Goal: Transaction & Acquisition: Obtain resource

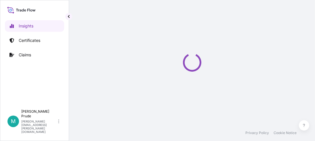
select select "2025"
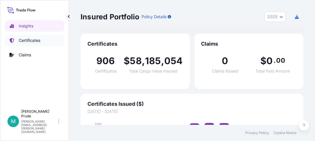
click at [25, 41] on p "Certificates" at bounding box center [30, 40] width 22 height 6
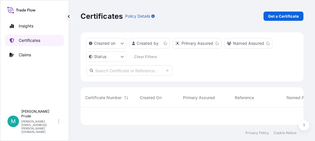
scroll to position [16, 219]
click at [285, 15] on p "Get a Certificate" at bounding box center [283, 16] width 31 height 6
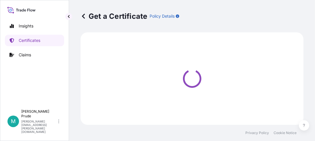
select select "Barge"
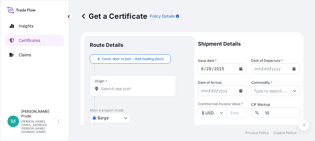
click at [293, 69] on icon "Calendar" at bounding box center [294, 68] width 3 height 3
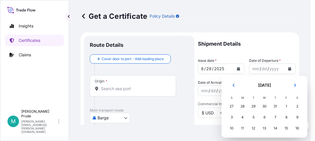
scroll to position [33, 0]
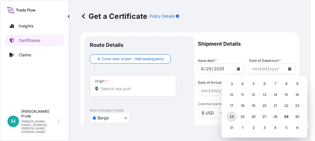
click at [235, 114] on div "24" at bounding box center [232, 116] width 10 height 10
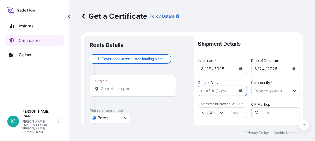
click at [239, 91] on icon "Calendar" at bounding box center [240, 90] width 3 height 3
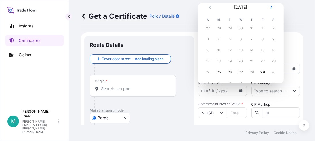
scroll to position [0, 0]
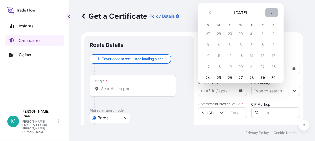
click at [272, 14] on icon "Next" at bounding box center [271, 12] width 3 height 3
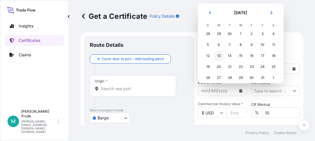
click at [218, 53] on div "13" at bounding box center [219, 55] width 10 height 10
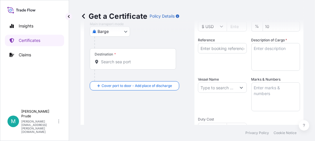
scroll to position [58, 0]
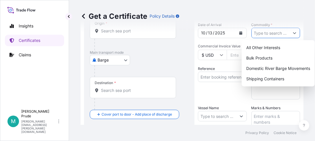
click at [292, 34] on button "Show suggestions" at bounding box center [295, 33] width 10 height 10
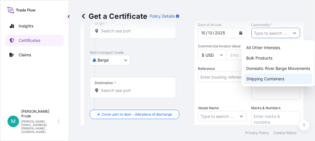
click at [280, 79] on div "Shipping Containers" at bounding box center [278, 78] width 69 height 10
type input "Shipping Containers"
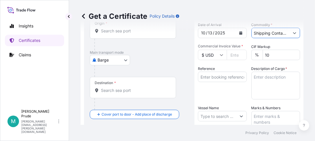
click at [231, 54] on input "Commercial Invoice Value *" at bounding box center [237, 55] width 20 height 10
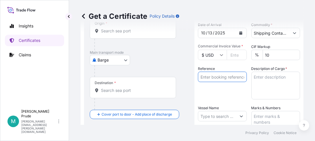
click at [221, 77] on input "Reference" at bounding box center [222, 76] width 49 height 10
click at [174, 46] on div at bounding box center [135, 45] width 82 height 12
click at [231, 52] on input "Commercial Invoice Value *" at bounding box center [237, 55] width 20 height 10
paste input "18853.50"
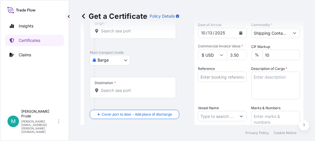
type input "18853.50"
click at [223, 78] on input "Reference" at bounding box center [222, 76] width 49 height 10
click at [228, 78] on input "Reference" at bounding box center [222, 76] width 49 height 10
paste input "80000107496"
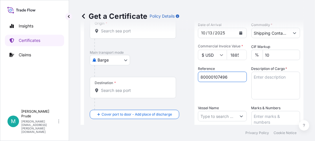
type input "80000107496"
click at [256, 78] on textarea "Description of Cargo *" at bounding box center [276, 85] width 49 height 28
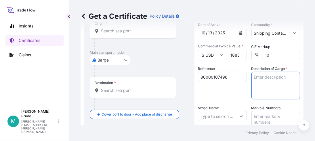
paste textarea "GLUCAMATE DOE-120 THICKENER, 41G FBR NMFC 156240 PLASTIC MATL-LIQU, Class 60 Ex…"
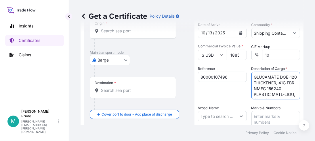
scroll to position [136, 0]
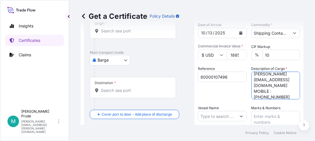
type textarea "GLUCAMATE DOE-120 THICKENER, 41G FBR NMFC 156240 PLASTIC MATL-LIQU, Class 60 Ex…"
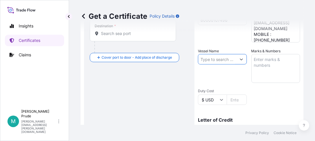
scroll to position [115, 0]
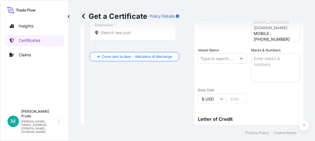
click at [223, 56] on input "Vessel Name" at bounding box center [217, 58] width 38 height 10
paste input "MAERSK SKARSTIND"
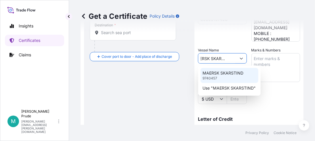
click at [233, 74] on p "MAERSK SKARSTIND" at bounding box center [223, 73] width 41 height 6
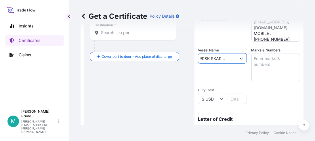
type input "MAERSK SKARSTIND"
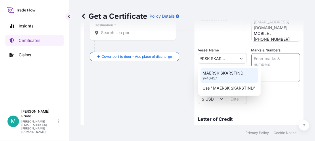
scroll to position [0, 0]
drag, startPoint x: 130, startPoint y: 86, endPoint x: 167, endPoint y: 82, distance: 37.3
click at [131, 86] on div "Route Details Cover door to port - Add loading place Place of loading Road / [G…" at bounding box center [139, 65] width 99 height 279
click at [178, 90] on div "Route Details Cover door to port - Add loading place Place of loading Road / [G…" at bounding box center [139, 65] width 99 height 279
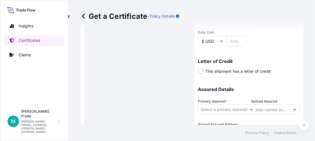
scroll to position [201, 0]
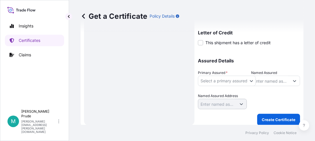
click at [254, 79] on body "2 options available. 2 options available. Insights Certificates Claims M [PERSO…" at bounding box center [157, 70] width 315 height 141
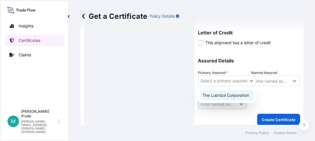
click at [240, 93] on div "The Lubrizol Corporation" at bounding box center [227, 95] width 54 height 10
select select "31566"
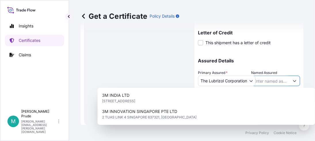
click at [262, 81] on input "Named Assured" at bounding box center [271, 80] width 38 height 10
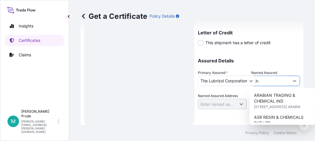
type input "c"
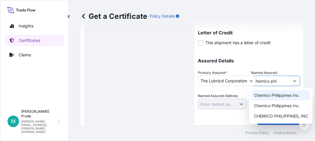
click at [272, 96] on span "Chemico Philippines Inc." at bounding box center [277, 95] width 46 height 6
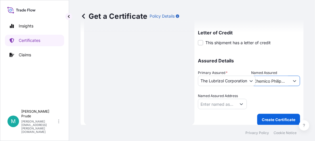
type input "Chemico Philippines Inc."
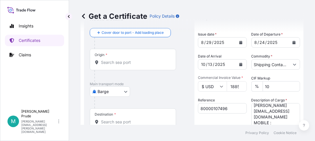
scroll to position [0, 0]
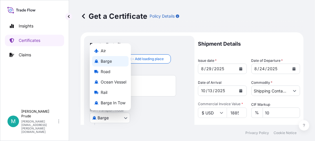
click at [129, 114] on body "Insights Certificates Claims M [PERSON_NAME] [PERSON_NAME][EMAIL_ADDRESS][PERSO…" at bounding box center [157, 70] width 315 height 141
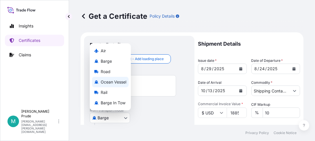
click at [119, 83] on span "Ocean Vessel" at bounding box center [114, 82] width 26 height 6
select select "Ocean Vessel"
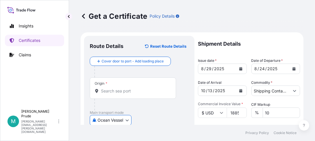
click at [118, 92] on input "Origin *" at bounding box center [135, 91] width 68 height 6
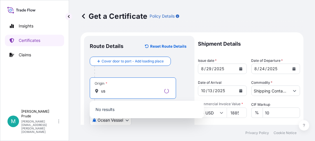
type input "u"
type input "S"
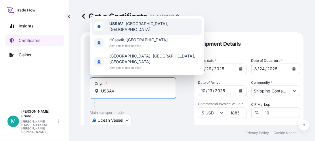
click at [146, 31] on span "USSAV - [GEOGRAPHIC_DATA], [GEOGRAPHIC_DATA]" at bounding box center [154, 27] width 90 height 12
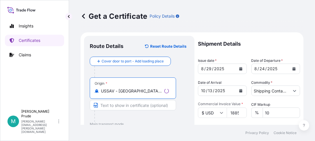
type input "USSAV - [GEOGRAPHIC_DATA], [GEOGRAPHIC_DATA]"
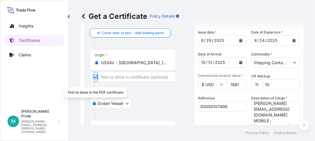
scroll to position [58, 0]
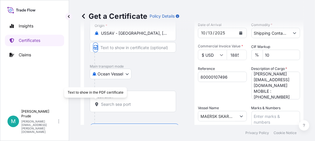
click at [117, 103] on input "Destination *" at bounding box center [135, 104] width 68 height 6
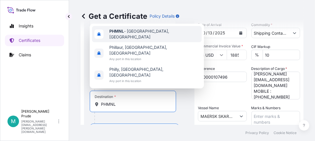
click at [147, 40] on span "PHMNL - [GEOGRAPHIC_DATA], [GEOGRAPHIC_DATA]" at bounding box center [154, 34] width 90 height 12
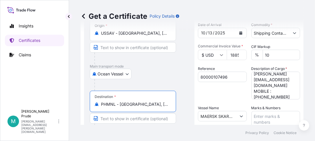
type input "PHMNL - [GEOGRAPHIC_DATA], [GEOGRAPHIC_DATA]"
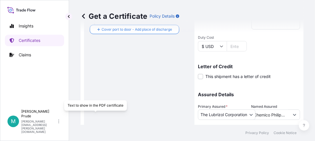
scroll to position [205, 0]
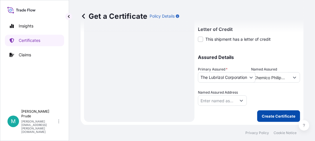
click at [269, 118] on p "Create Certificate" at bounding box center [279, 116] width 34 height 6
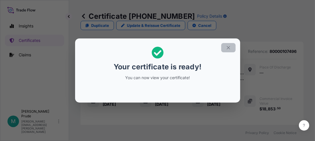
click at [228, 46] on icon "button" at bounding box center [228, 47] width 5 height 5
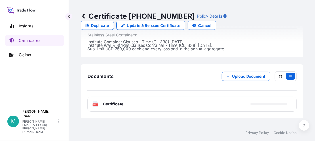
scroll to position [414, 0]
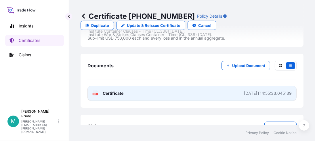
click at [94, 93] on text "PDF" at bounding box center [96, 94] width 4 height 2
